Goal: Check status

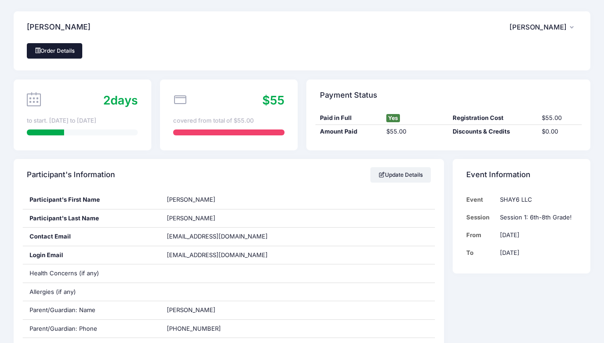
click at [55, 50] on link "Order Details" at bounding box center [54, 50] width 55 height 15
